Goal: Complete application form: Complete application form

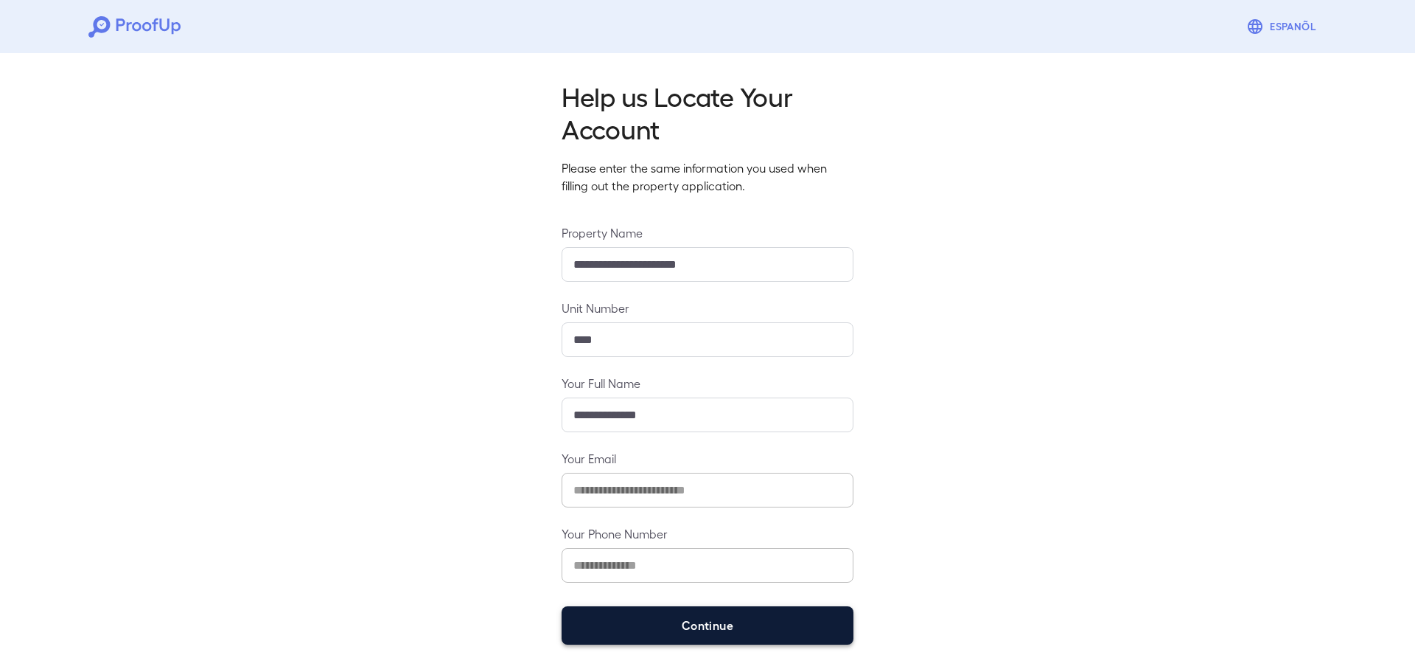
click at [693, 632] on button "Continue" at bounding box center [708, 625] width 292 height 38
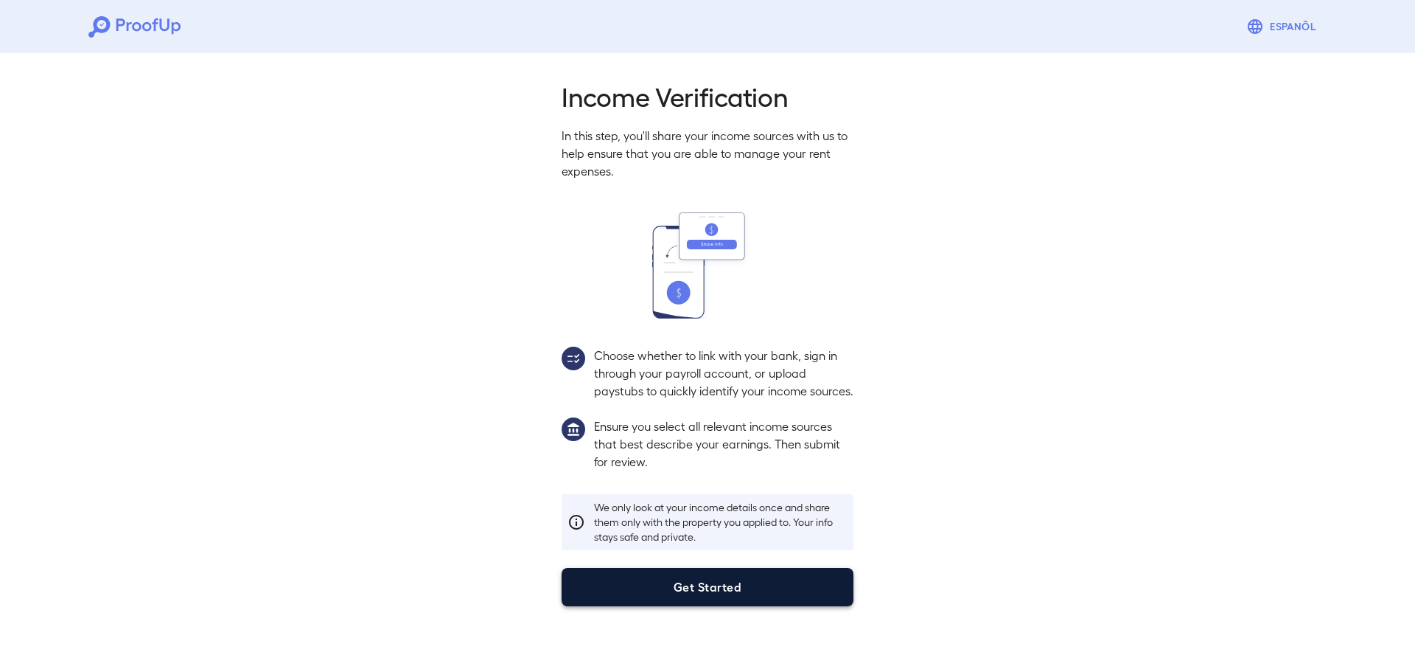
click at [691, 606] on button "Get Started" at bounding box center [708, 587] width 292 height 38
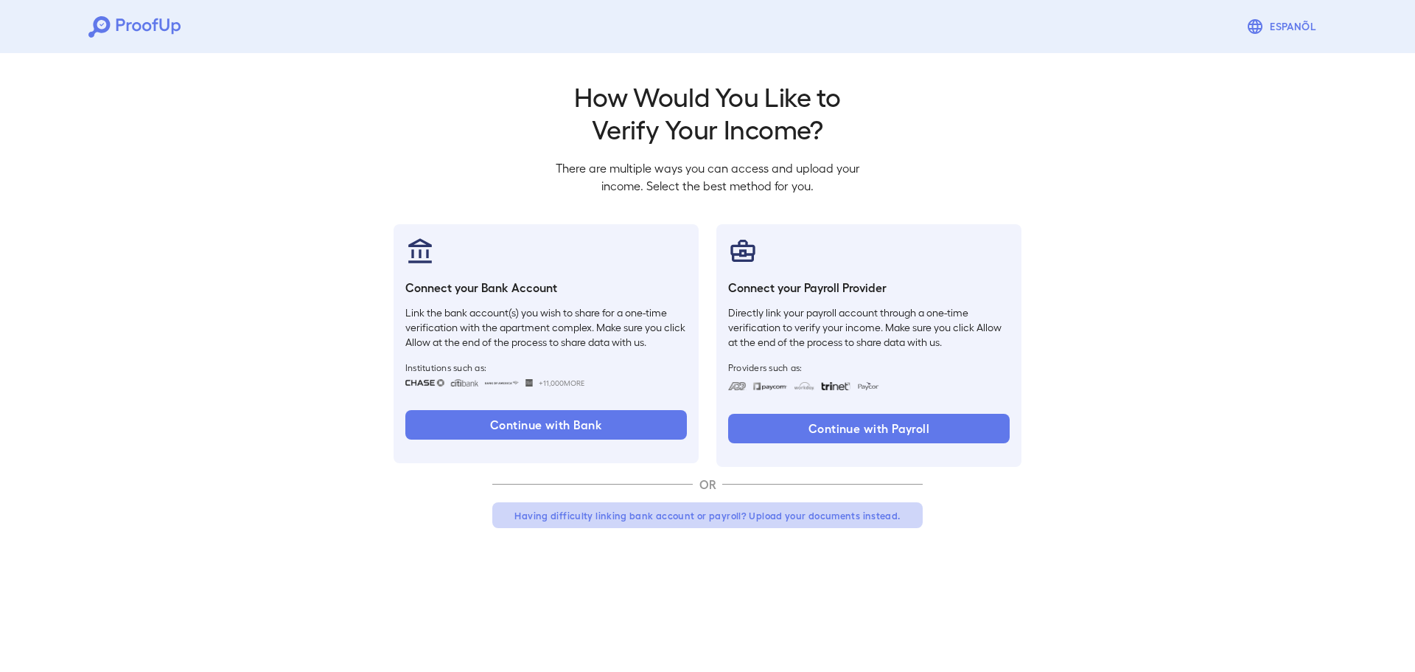
click at [742, 521] on button "Having difficulty linking bank account or payroll? Upload your documents instea…" at bounding box center [707, 515] width 431 height 27
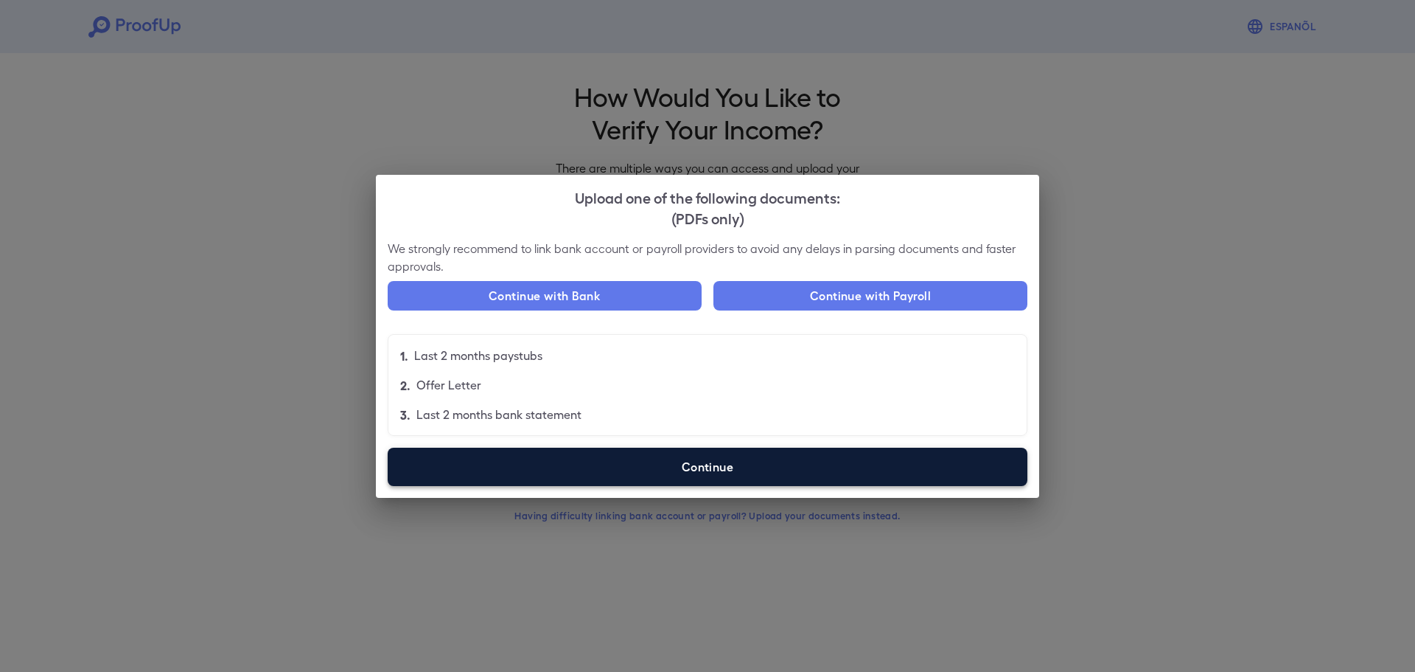
click at [685, 469] on label "Continue" at bounding box center [708, 466] width 640 height 38
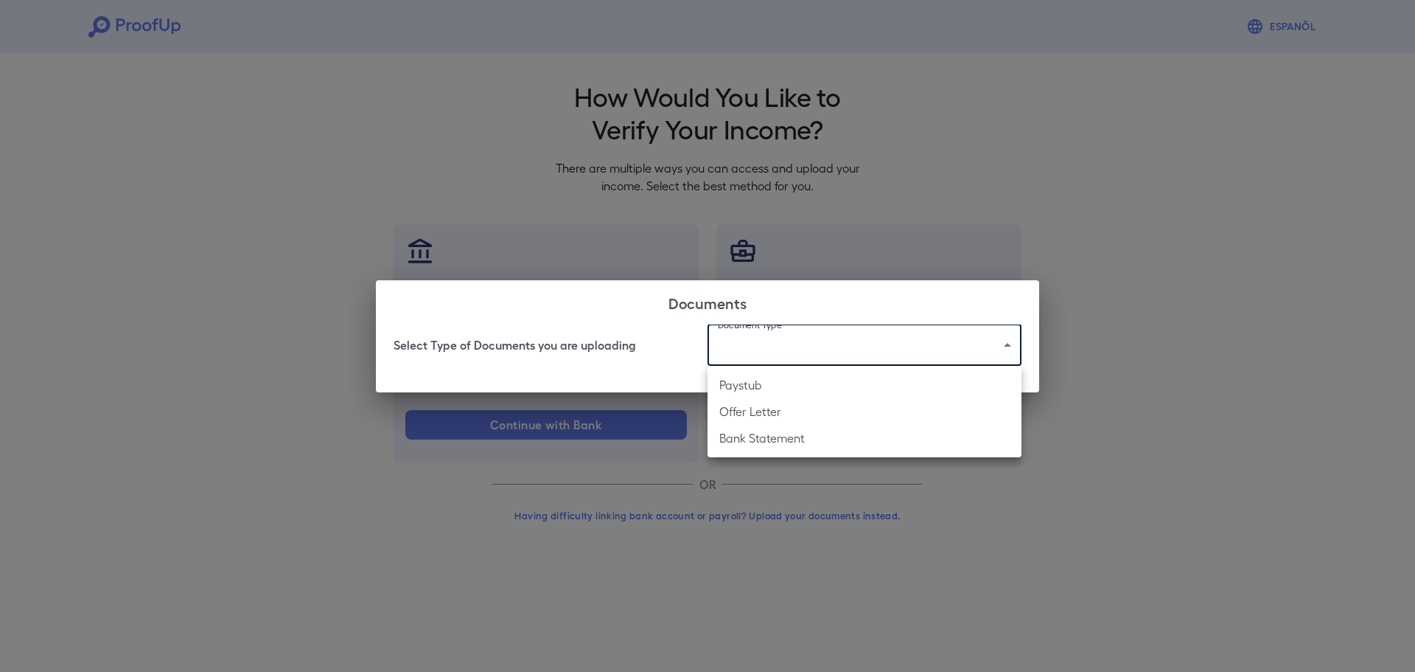
click at [787, 349] on body "Espanõl Go back How Would You Like to Verify Your Income? There are multiple wa…" at bounding box center [707, 281] width 1415 height 563
click at [784, 434] on li "Bank Statement" at bounding box center [865, 438] width 314 height 27
type input "**********"
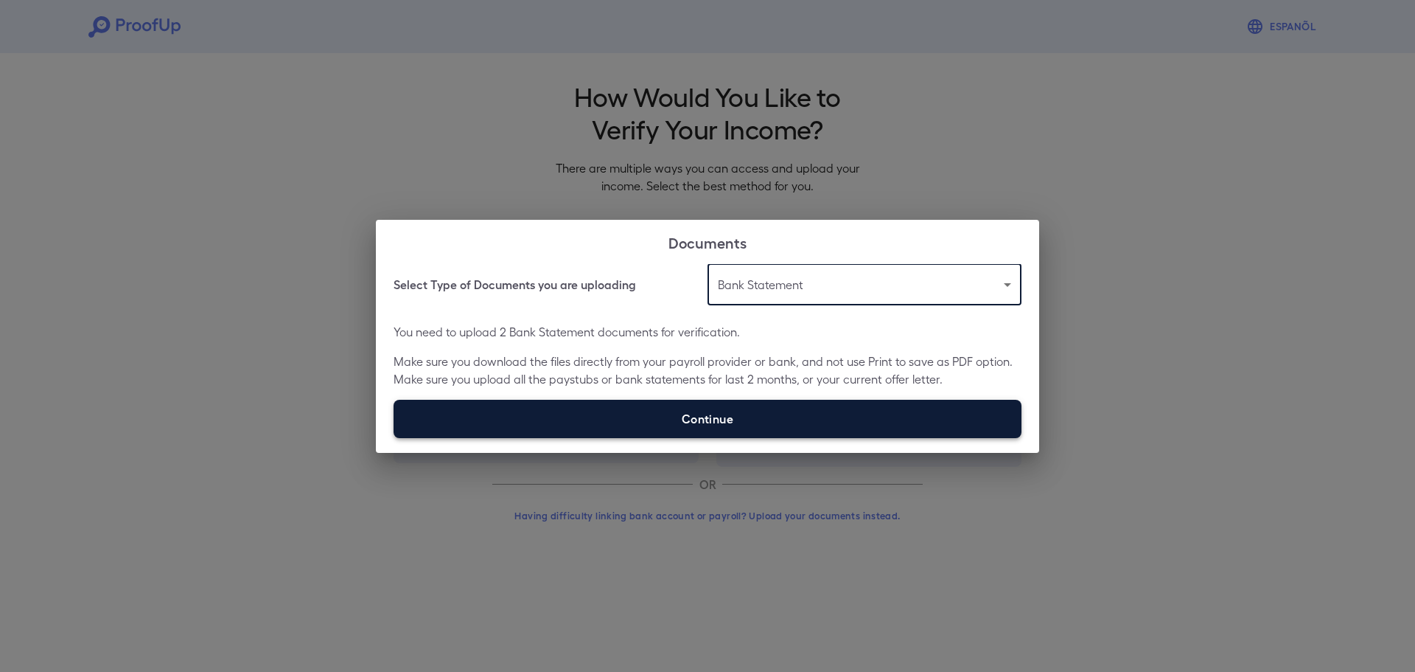
click at [753, 429] on label "Continue" at bounding box center [708, 419] width 628 height 38
click at [394, 437] on input "Continue" at bounding box center [394, 437] width 1 height 1
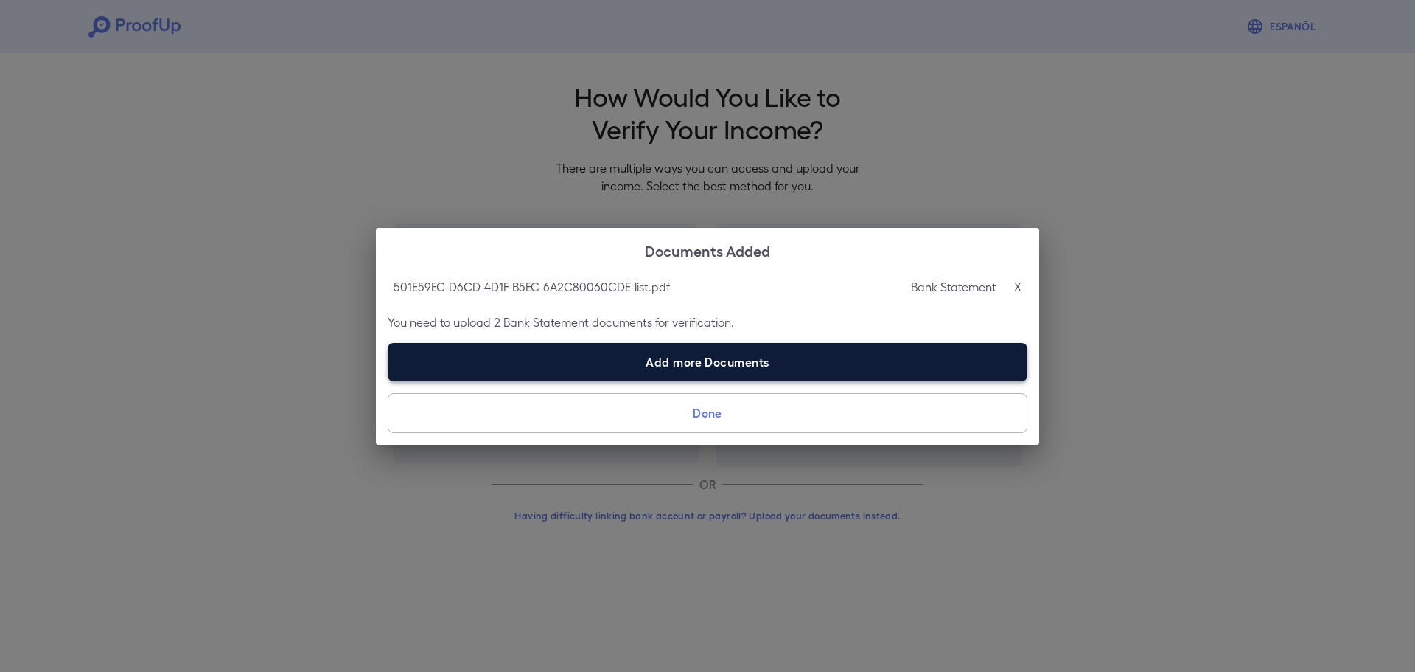
click at [730, 367] on label "Add more Documents" at bounding box center [708, 362] width 640 height 38
click at [388, 380] on input "Add more Documents" at bounding box center [388, 380] width 1 height 1
type input "**********"
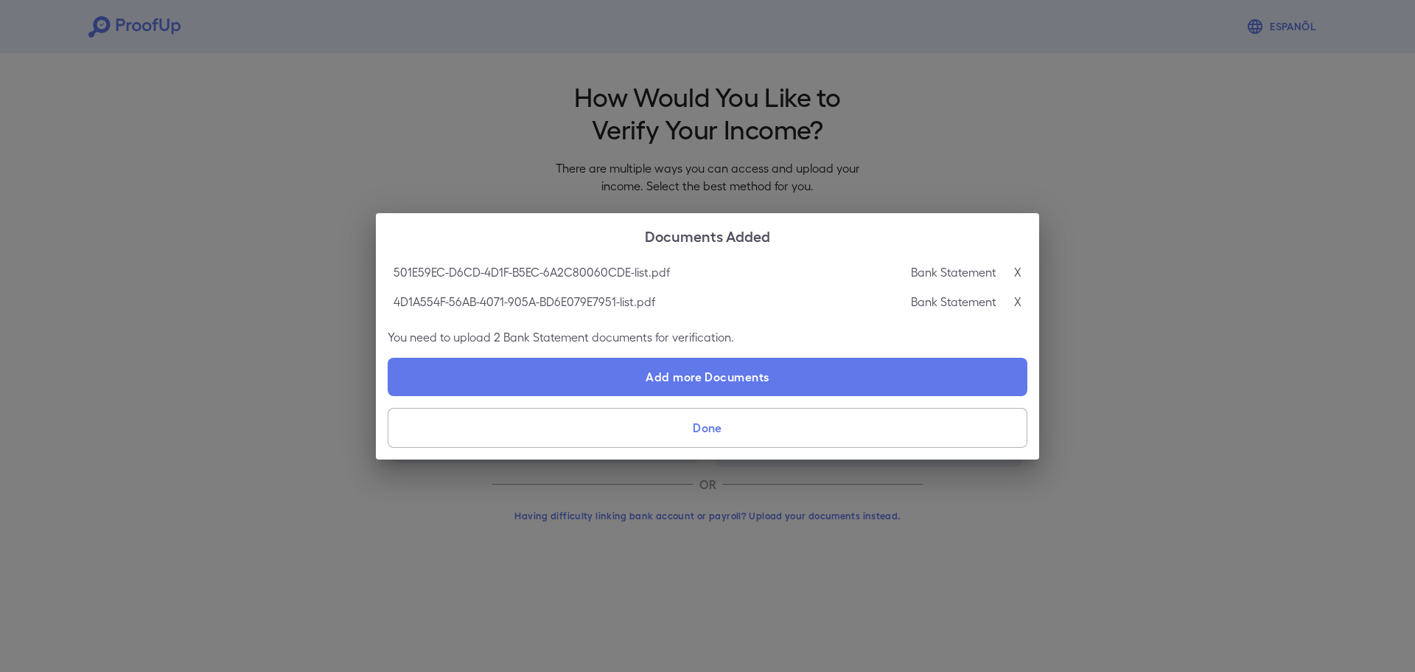
click at [694, 428] on button "Done" at bounding box center [708, 428] width 640 height 40
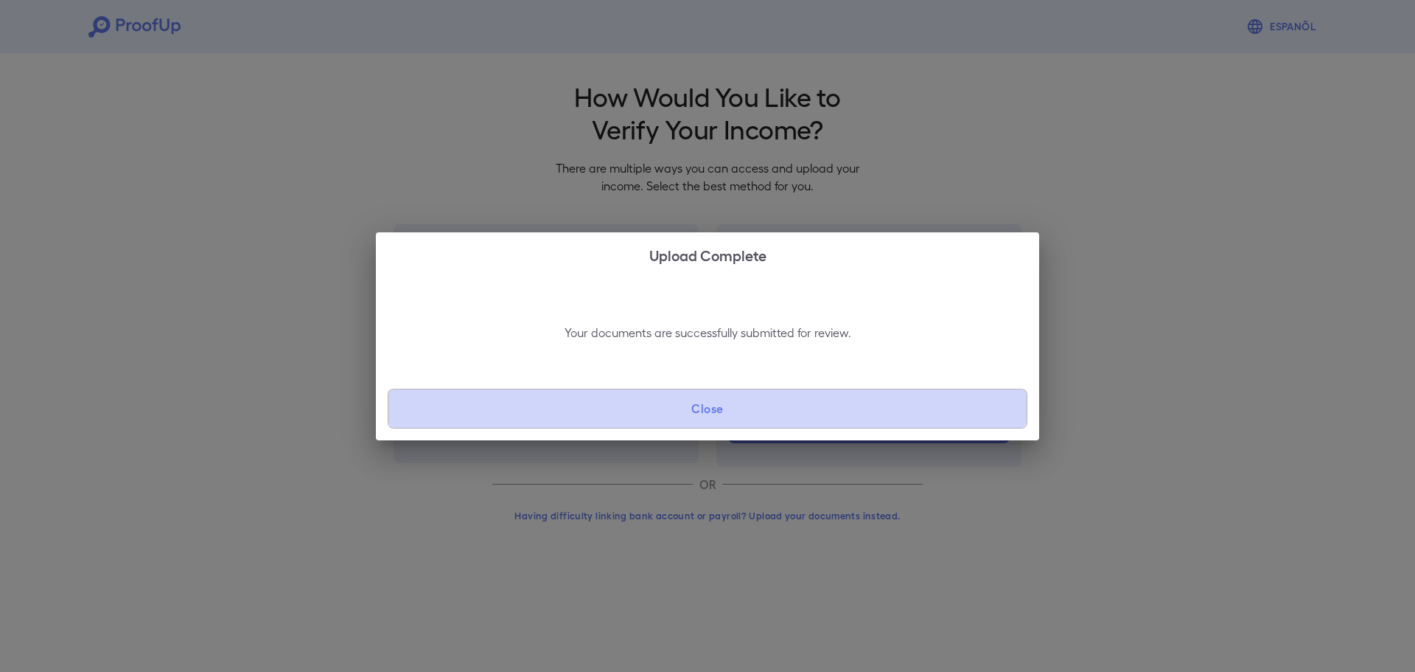
click at [636, 408] on button "Close" at bounding box center [708, 408] width 640 height 40
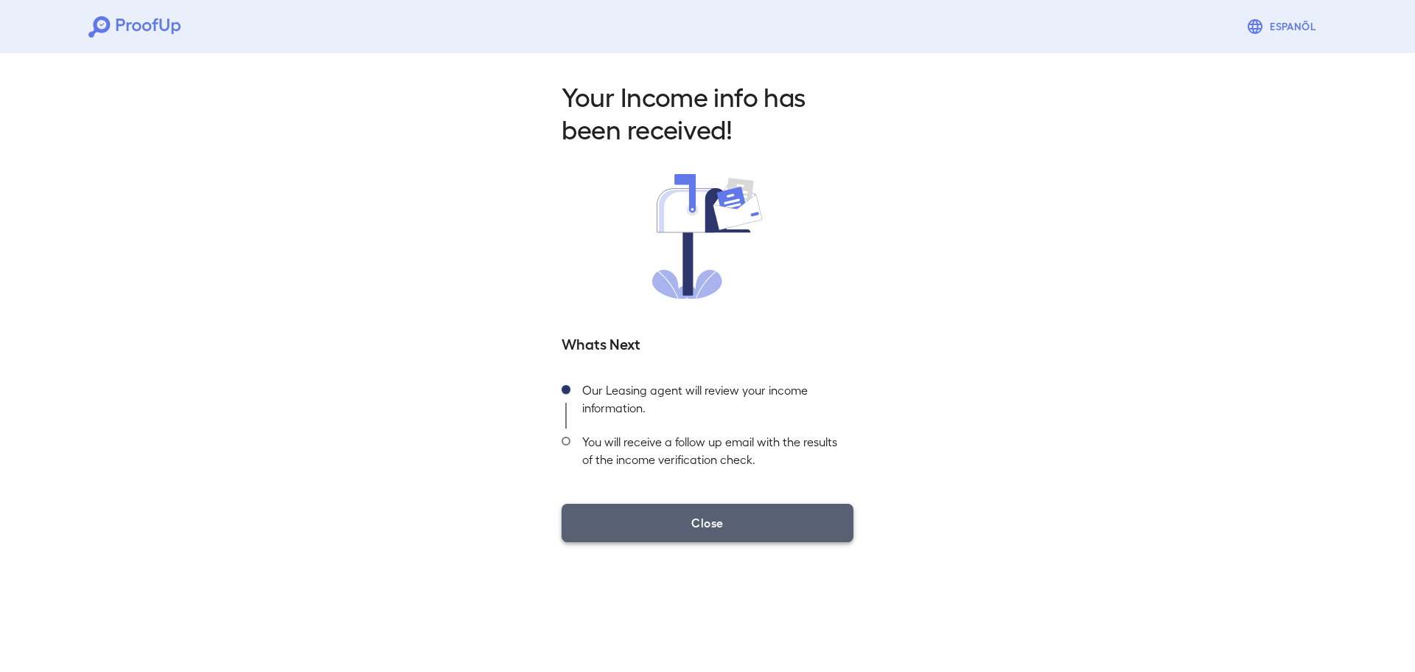
click at [621, 517] on button "Close" at bounding box center [708, 522] width 292 height 38
